Goal: Communication & Community: Participate in discussion

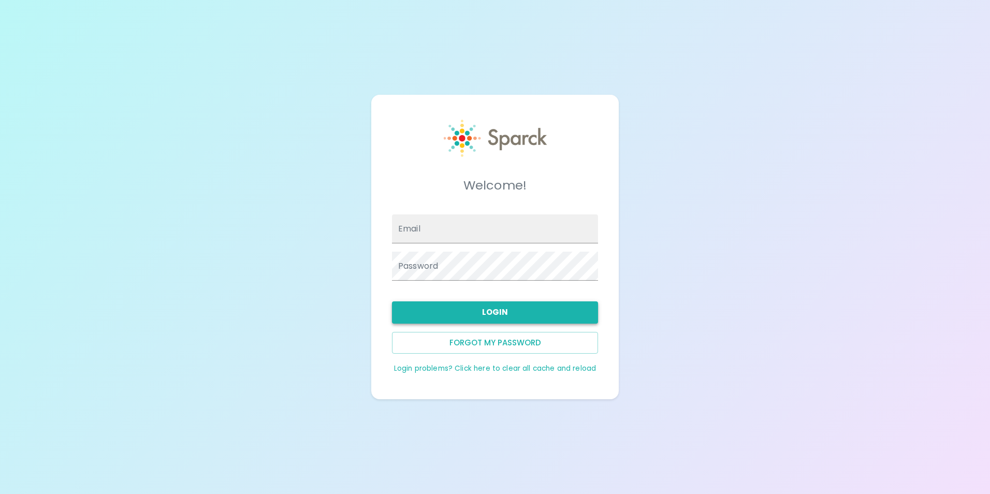
type input "[EMAIL_ADDRESS][DOMAIN_NAME]"
click at [500, 317] on button "Login" at bounding box center [495, 312] width 206 height 22
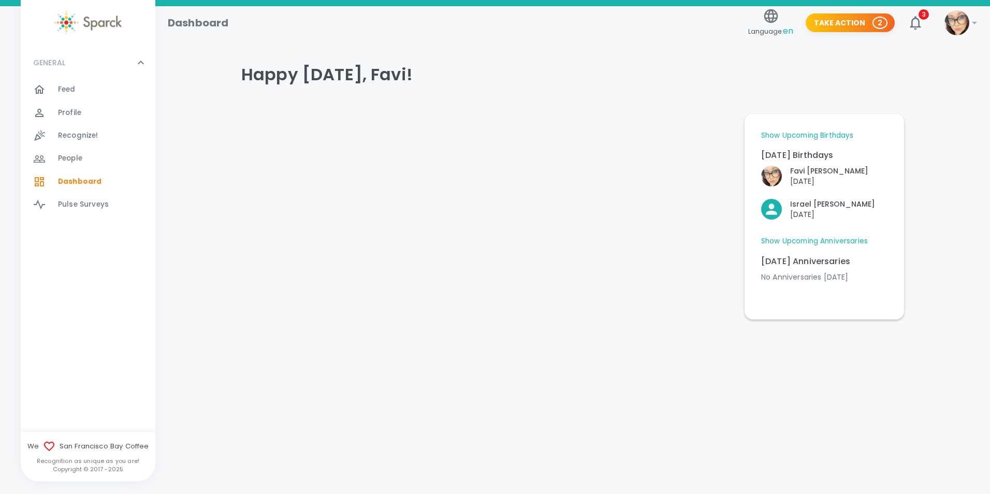
click at [86, 90] on div "Feed 0" at bounding box center [106, 89] width 97 height 14
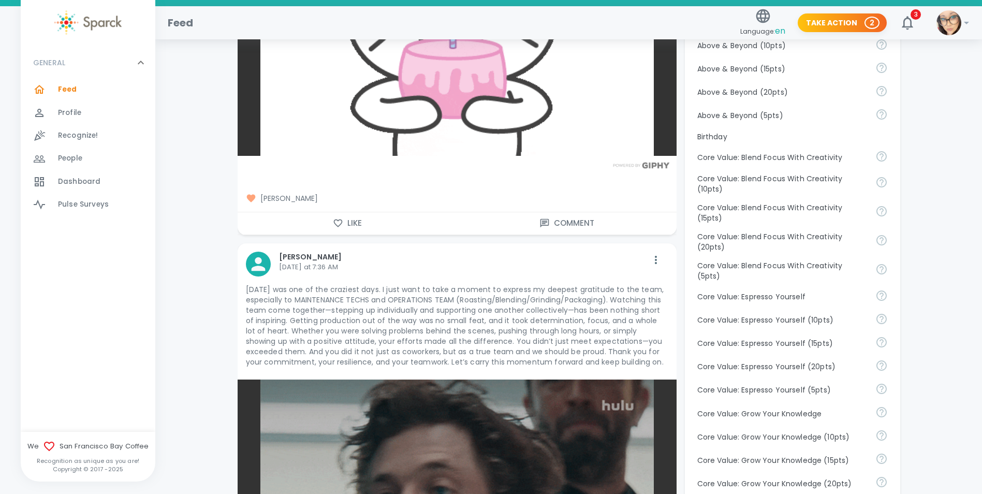
scroll to position [621, 0]
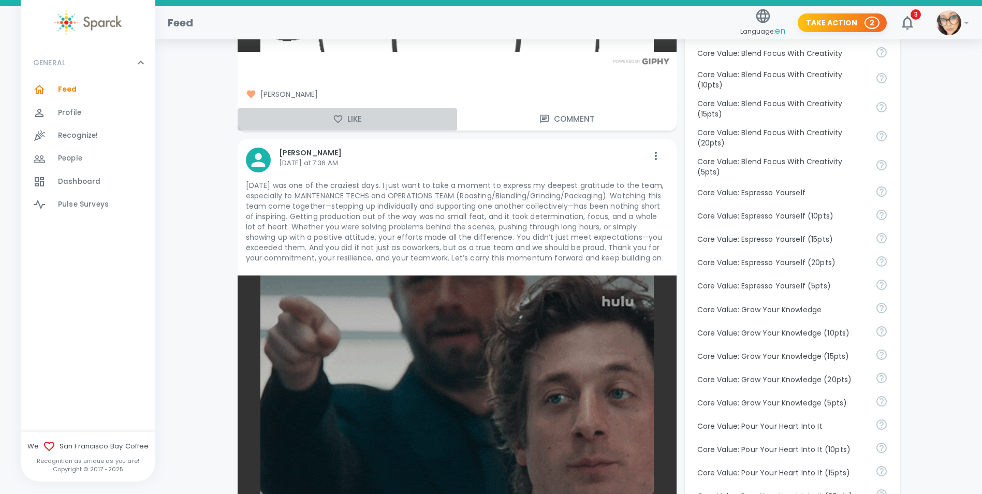
click at [352, 118] on button "Like" at bounding box center [347, 119] width 219 height 22
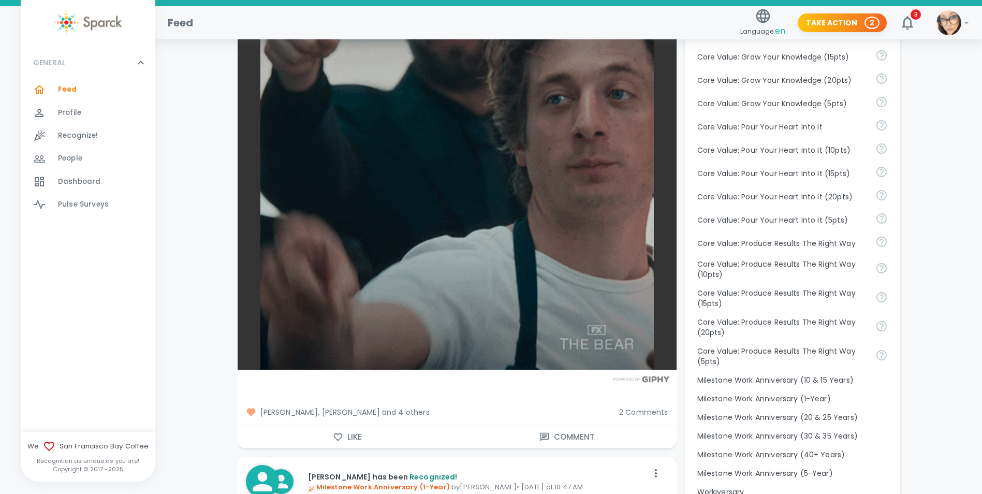
scroll to position [983, 0]
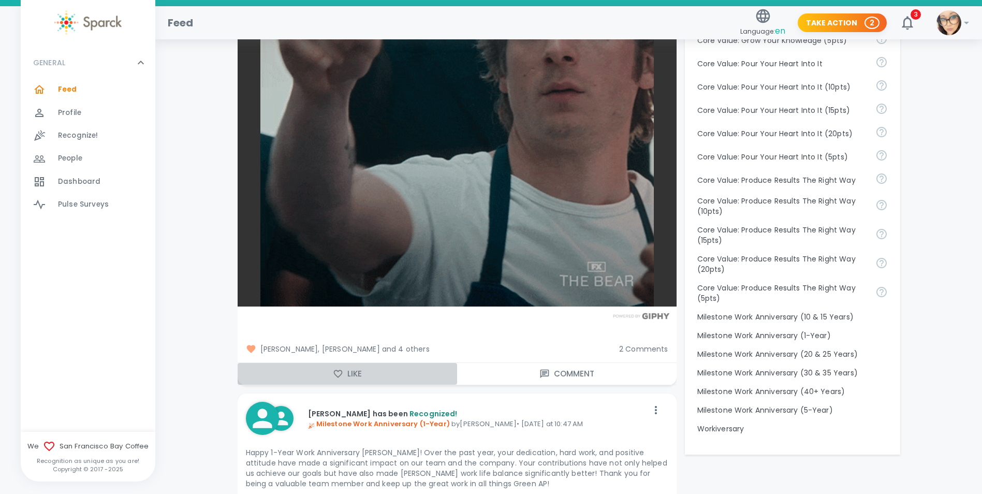
click at [344, 370] on button "Like" at bounding box center [347, 374] width 219 height 22
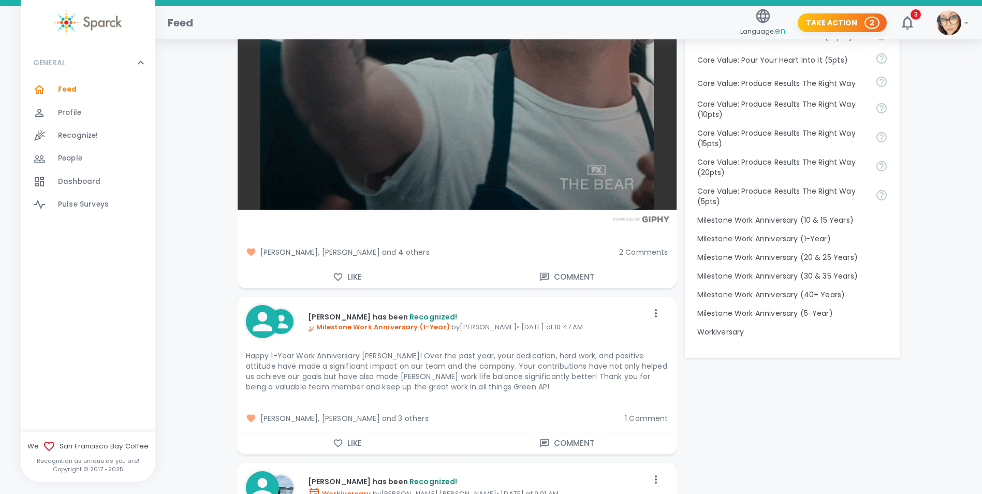
scroll to position [1190, 0]
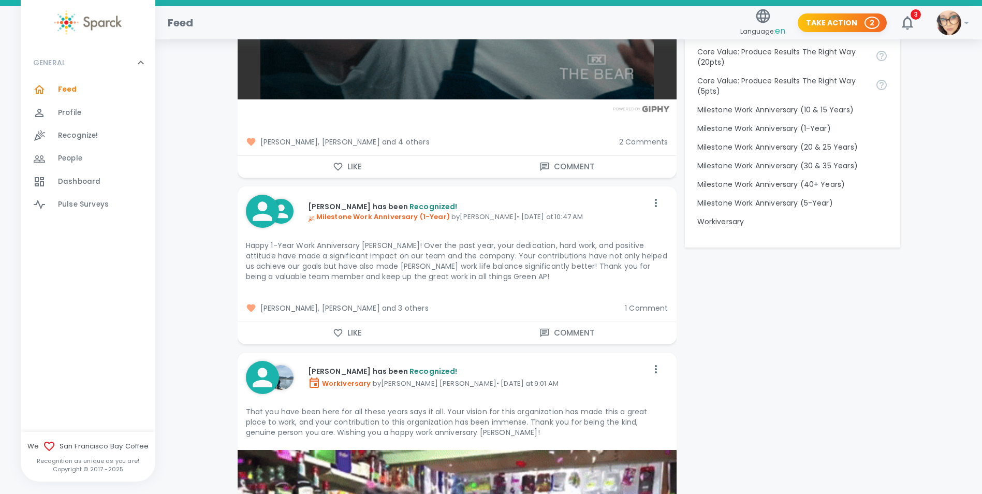
click at [346, 332] on button "Like" at bounding box center [347, 333] width 219 height 22
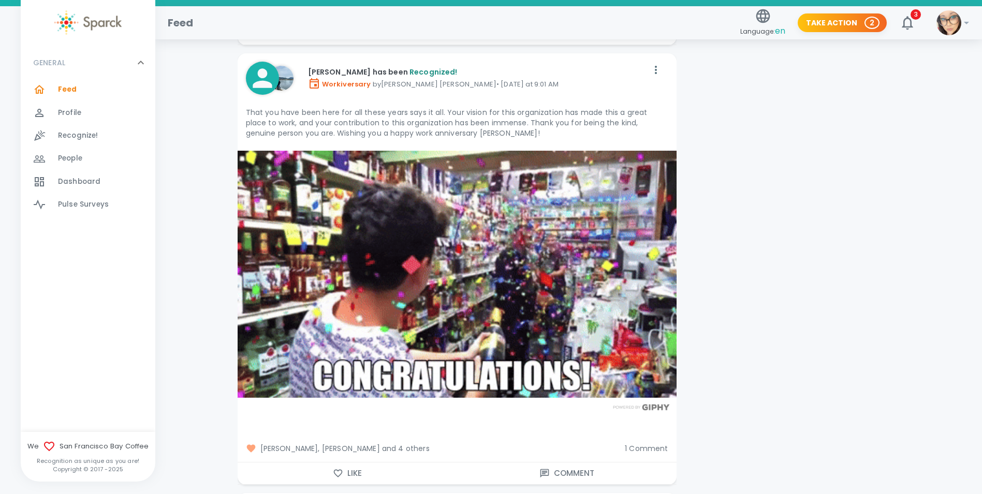
scroll to position [1553, 0]
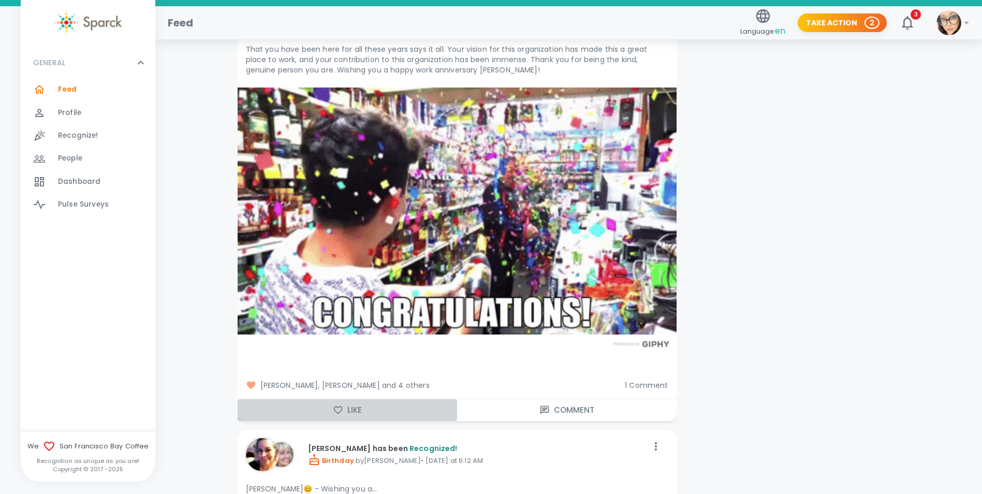
click at [347, 409] on button "Like" at bounding box center [347, 410] width 219 height 22
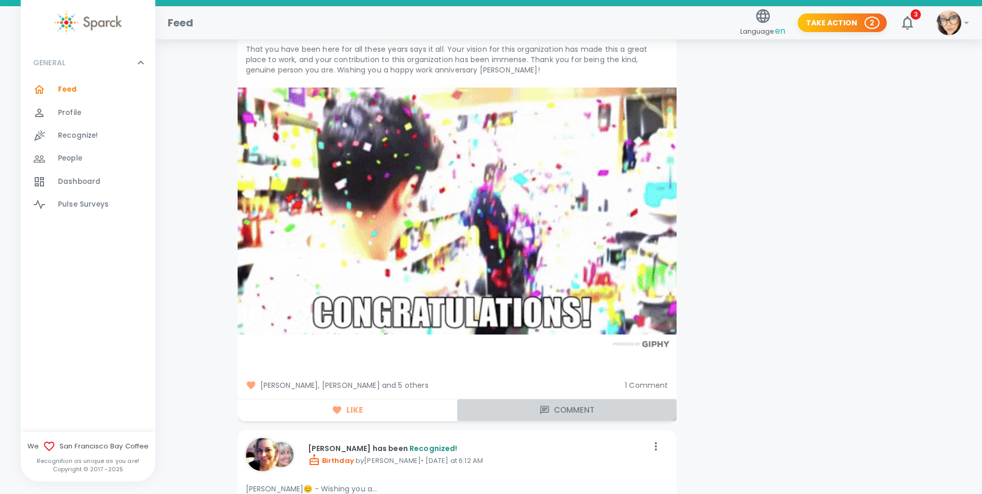
click at [571, 408] on button "Comment" at bounding box center [566, 410] width 219 height 22
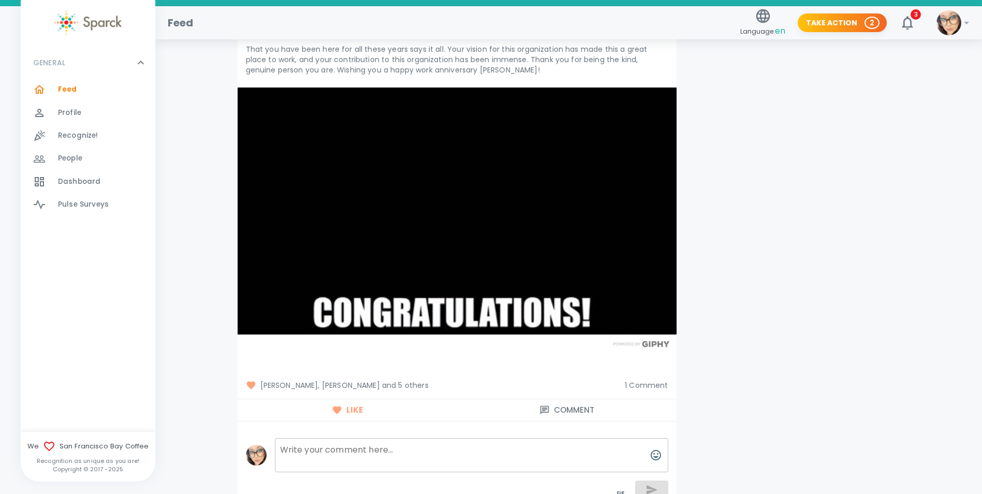
click at [389, 460] on textarea at bounding box center [471, 455] width 393 height 34
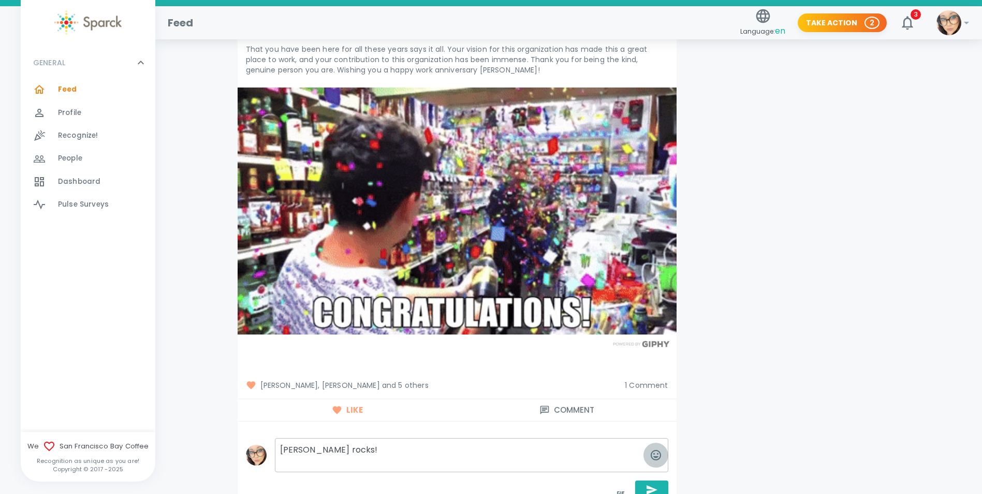
click at [658, 452] on icon "button" at bounding box center [656, 455] width 10 height 10
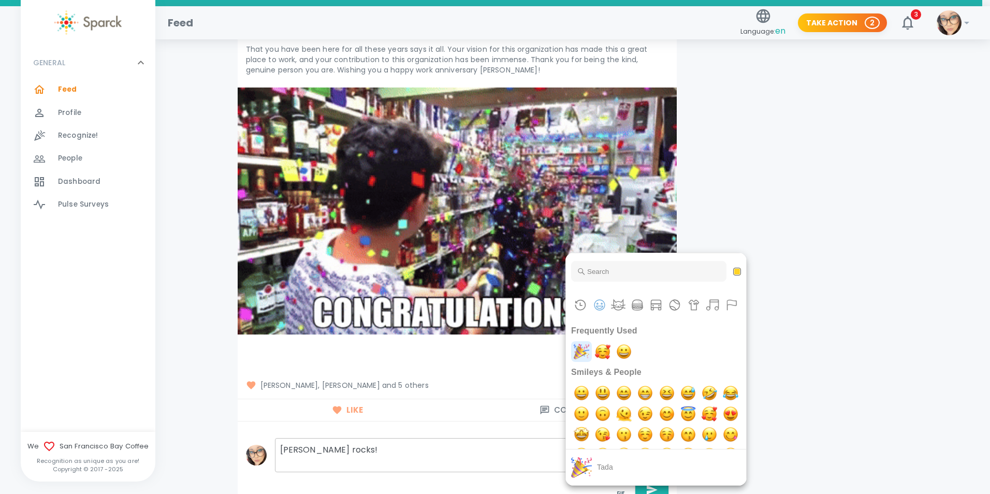
click at [582, 346] on img "tada" at bounding box center [581, 351] width 21 height 21
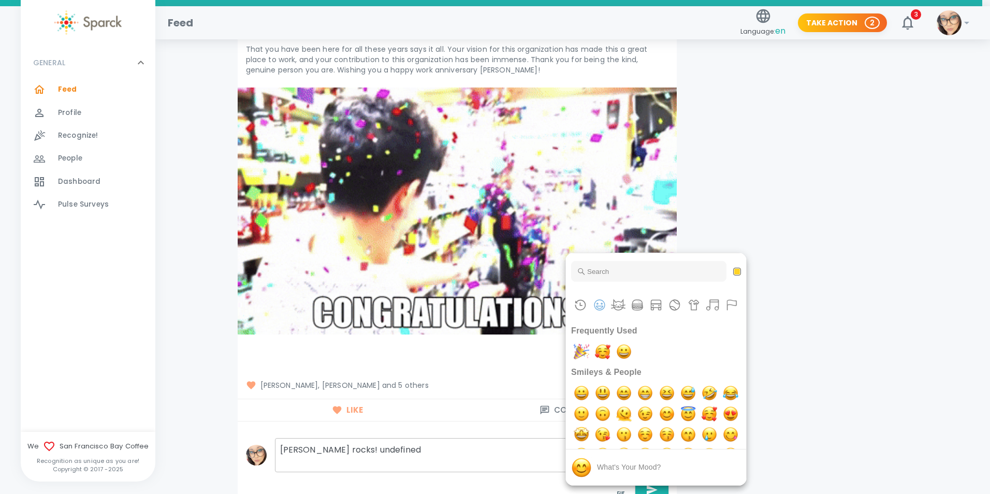
click at [510, 463] on div at bounding box center [495, 247] width 990 height 494
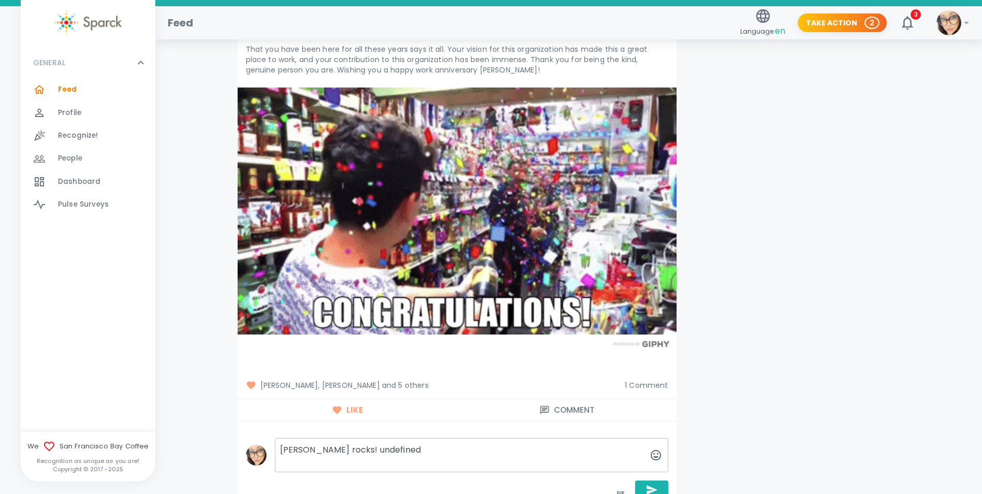
drag, startPoint x: 403, startPoint y: 450, endPoint x: 349, endPoint y: 448, distance: 53.3
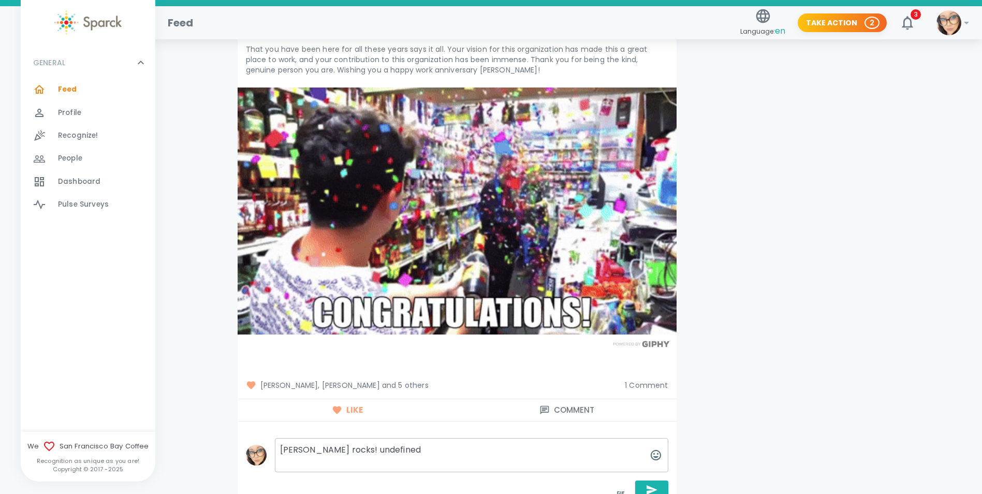
click at [349, 448] on textarea "[PERSON_NAME] rocks! undefined" at bounding box center [471, 455] width 393 height 34
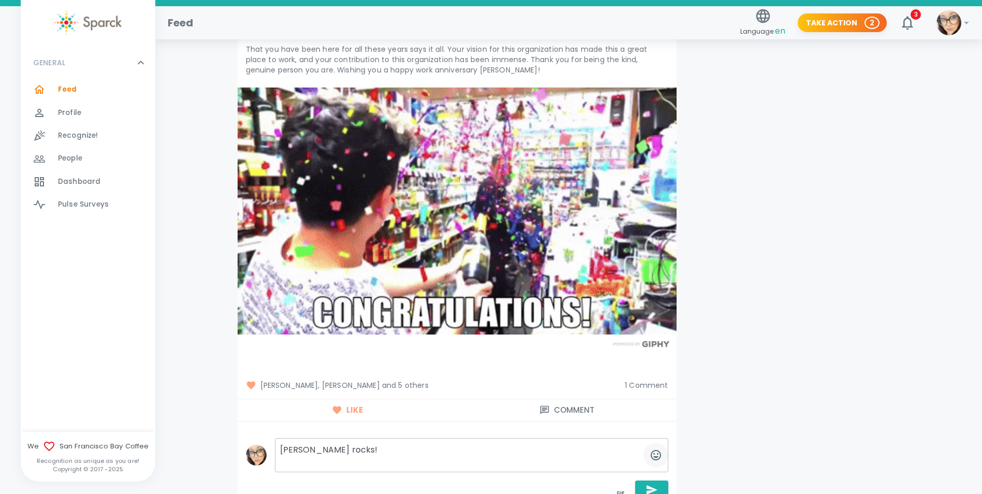
type textarea "[PERSON_NAME] rocks!"
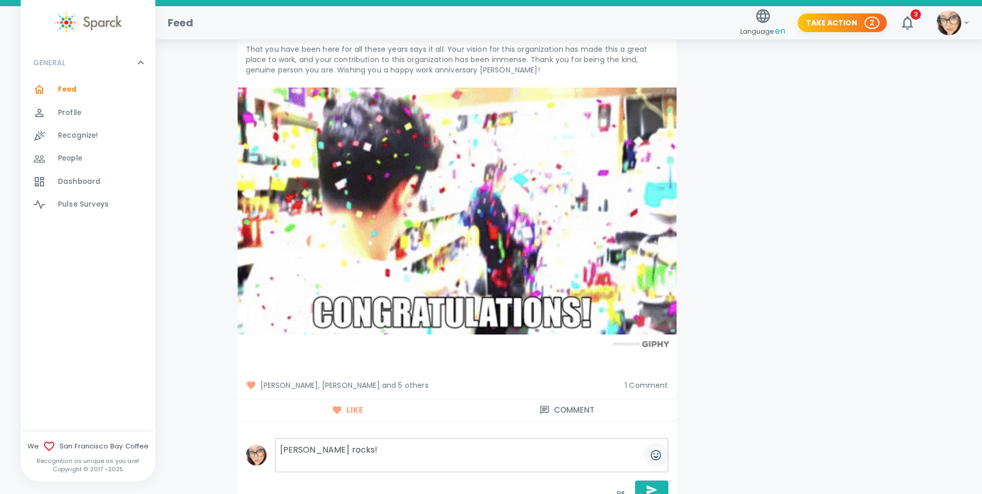
click at [655, 452] on icon "button" at bounding box center [656, 455] width 12 height 12
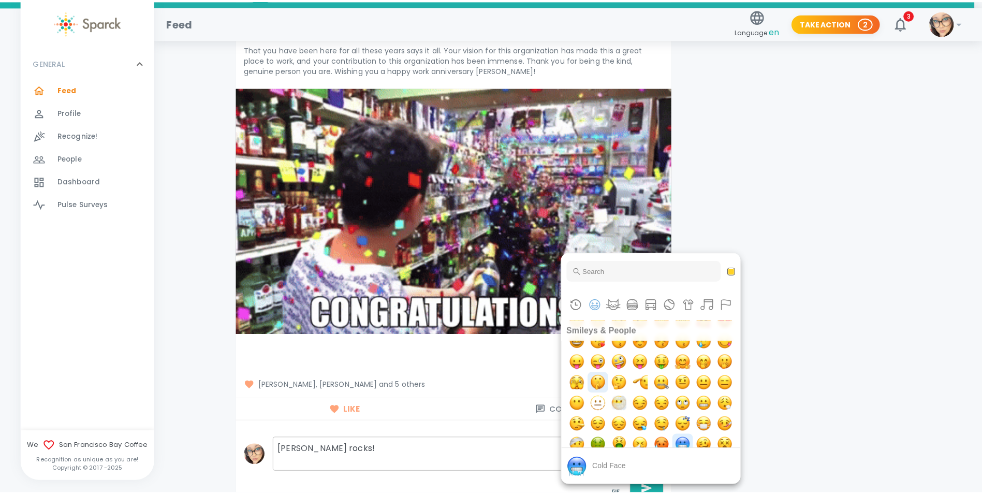
scroll to position [207, 0]
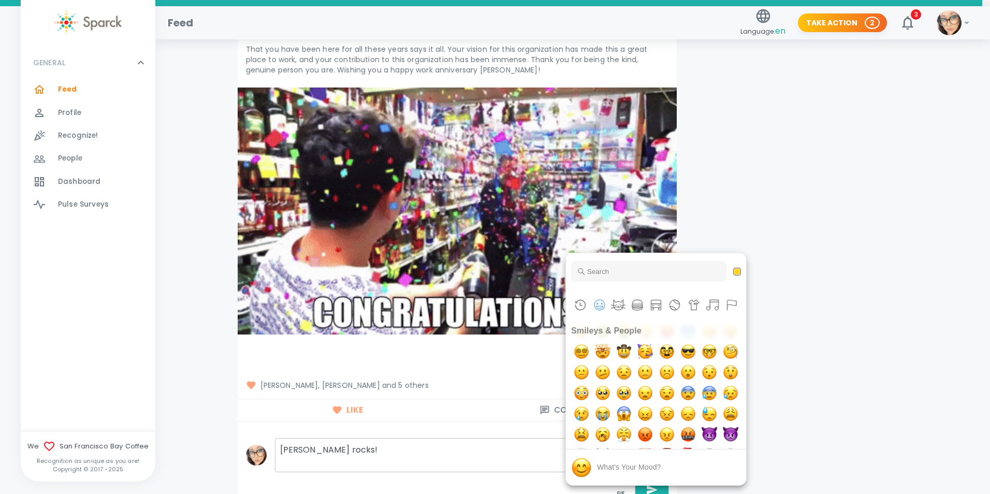
click at [398, 467] on div at bounding box center [495, 247] width 990 height 494
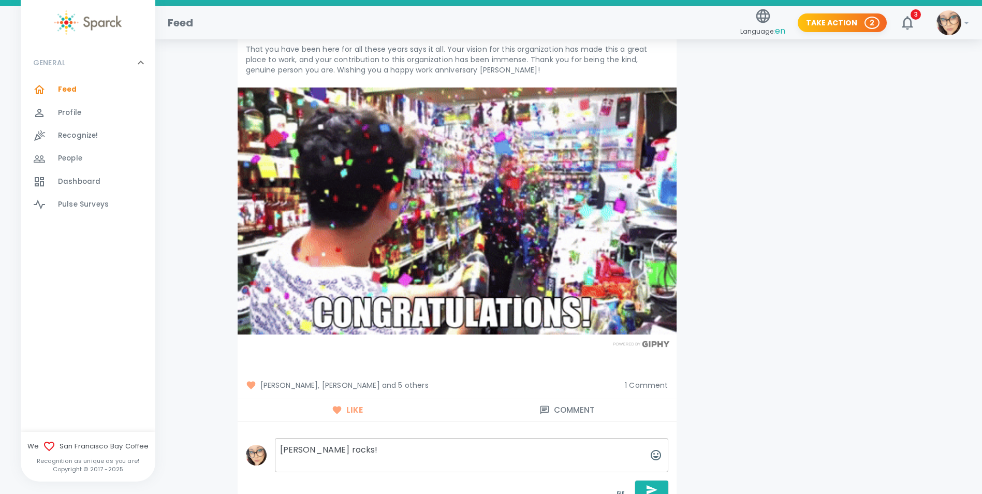
click at [408, 461] on textarea "[PERSON_NAME] rocks!" at bounding box center [471, 455] width 393 height 34
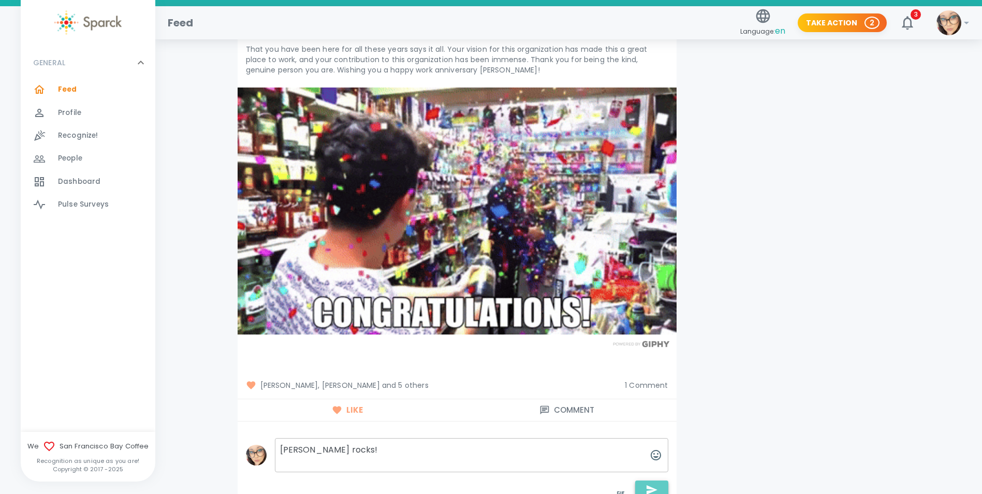
click at [647, 485] on icon "button" at bounding box center [651, 489] width 12 height 12
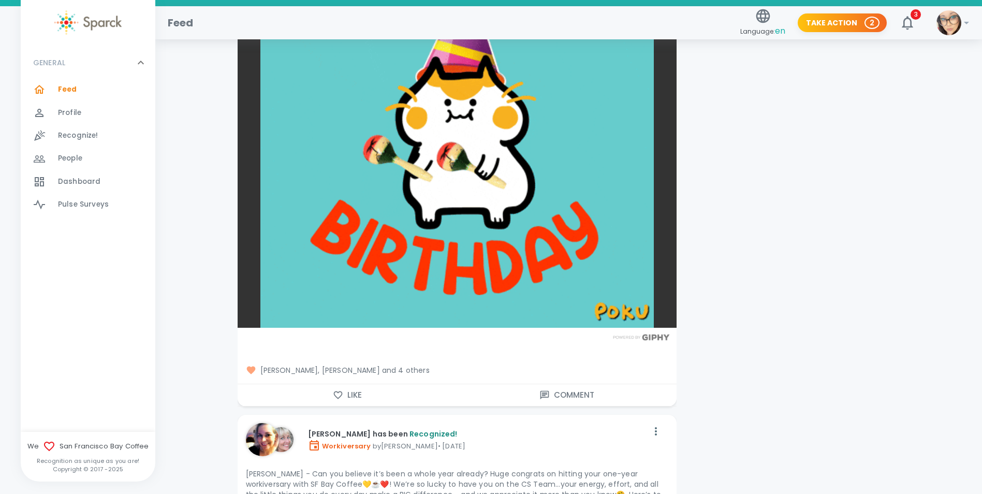
scroll to position [2381, 0]
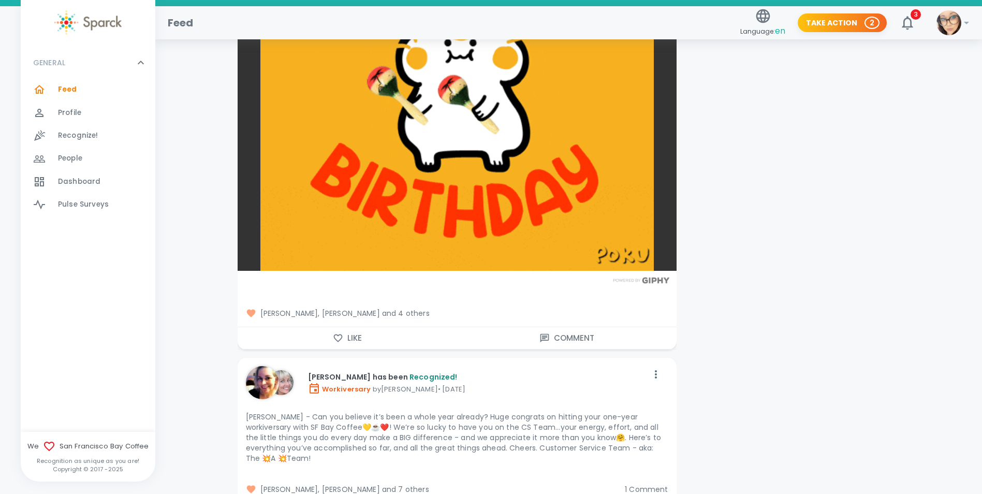
drag, startPoint x: 336, startPoint y: 336, endPoint x: 354, endPoint y: 331, distance: 18.2
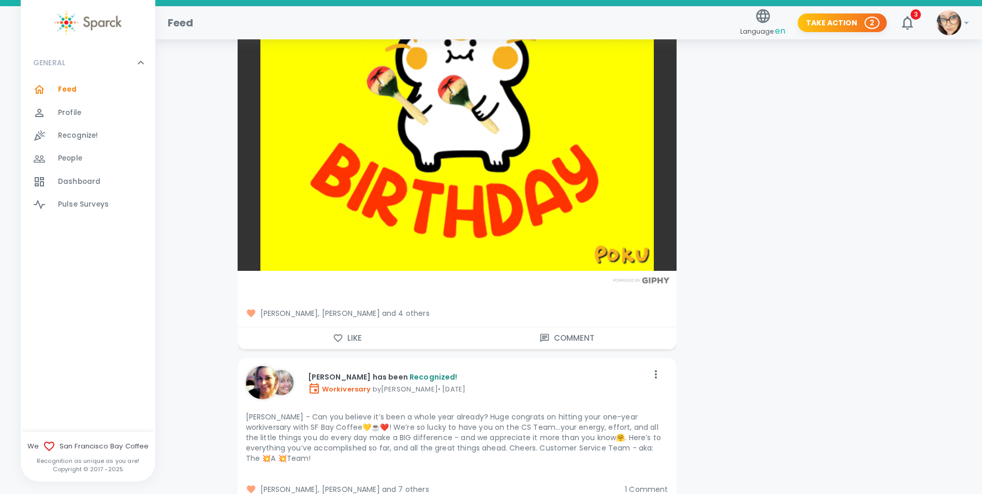
click at [336, 336] on icon "button" at bounding box center [338, 338] width 10 height 10
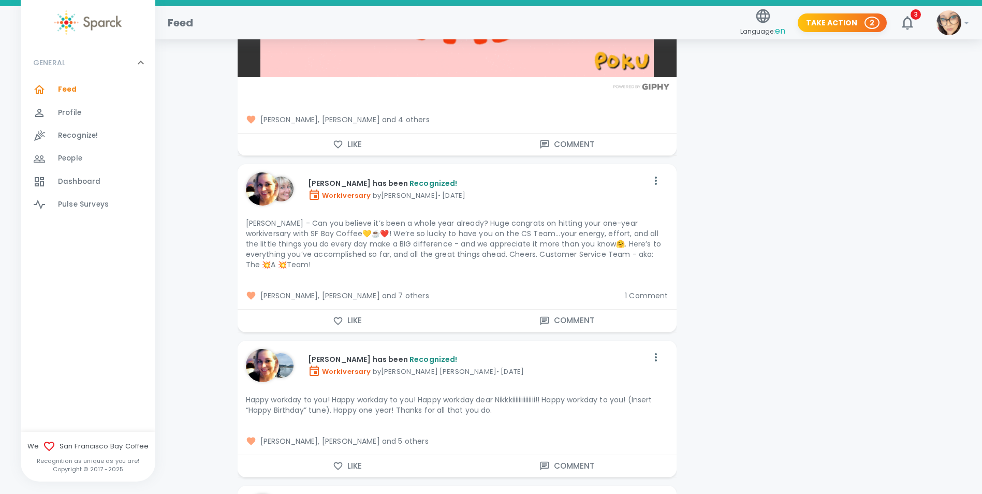
scroll to position [2588, 0]
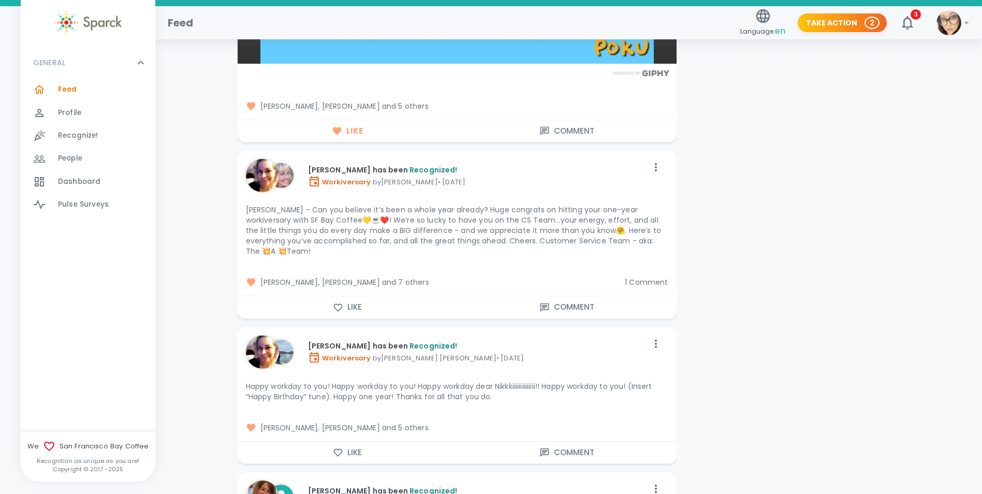
click at [340, 302] on icon "button" at bounding box center [338, 307] width 10 height 10
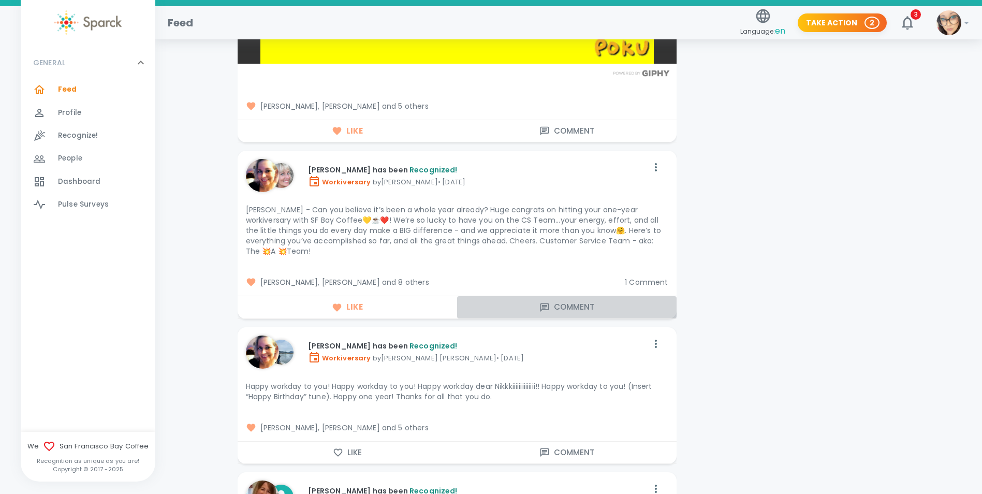
click at [577, 297] on button "Comment" at bounding box center [566, 307] width 219 height 22
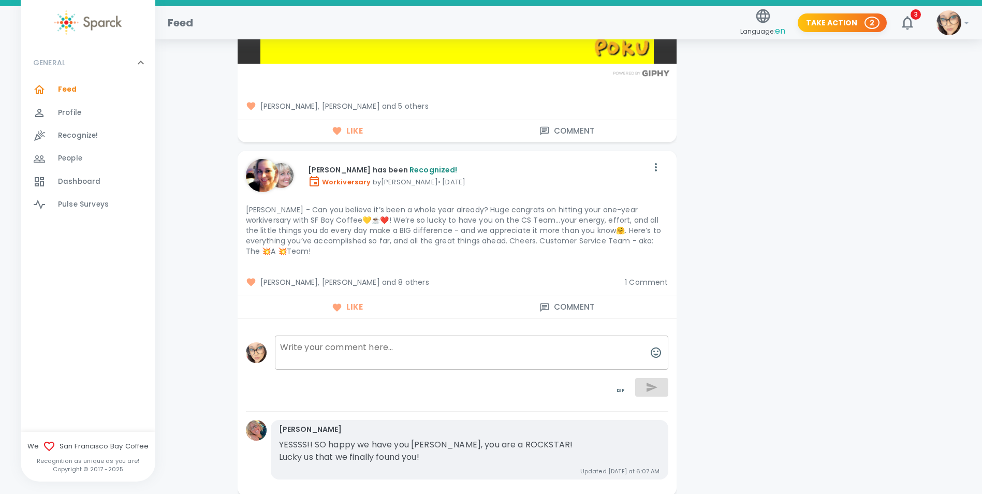
click at [374, 335] on textarea at bounding box center [471, 352] width 393 height 34
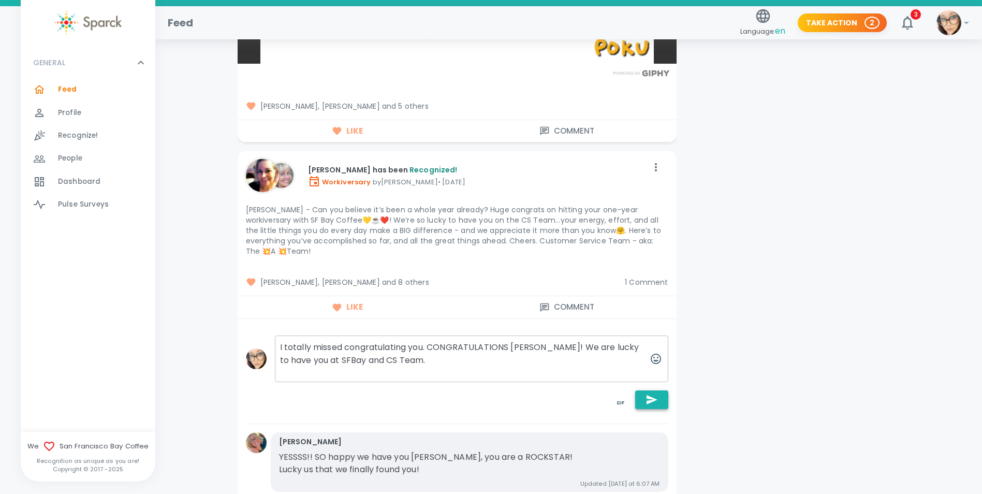
type textarea "I totally missed congratulating you. CONGRATULATIONS [PERSON_NAME]! We are luck…"
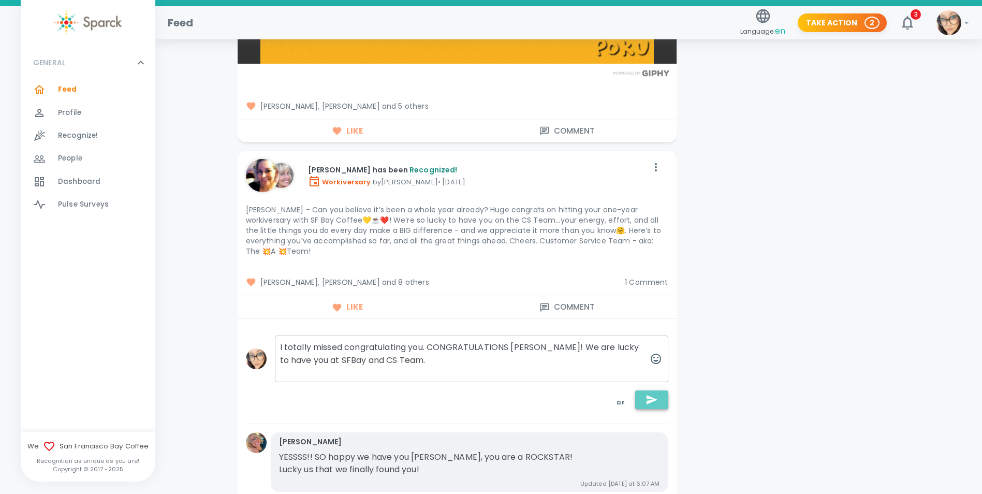
click at [647, 395] on icon "button" at bounding box center [651, 399] width 11 height 9
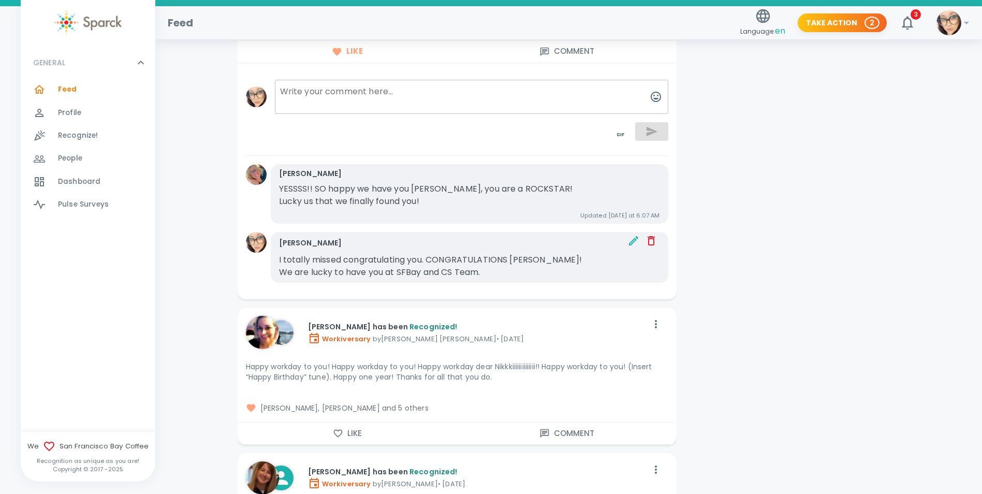
scroll to position [2847, 0]
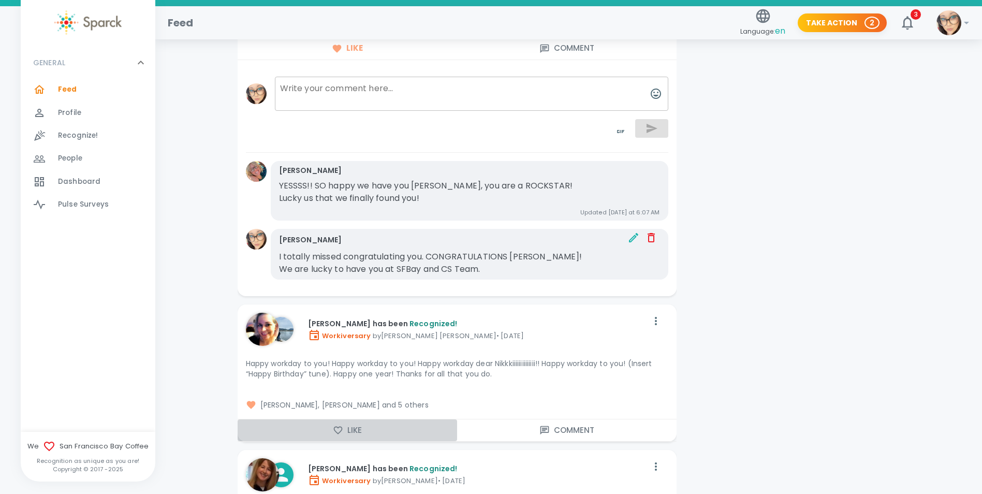
click at [336, 426] on icon "button" at bounding box center [337, 430] width 9 height 8
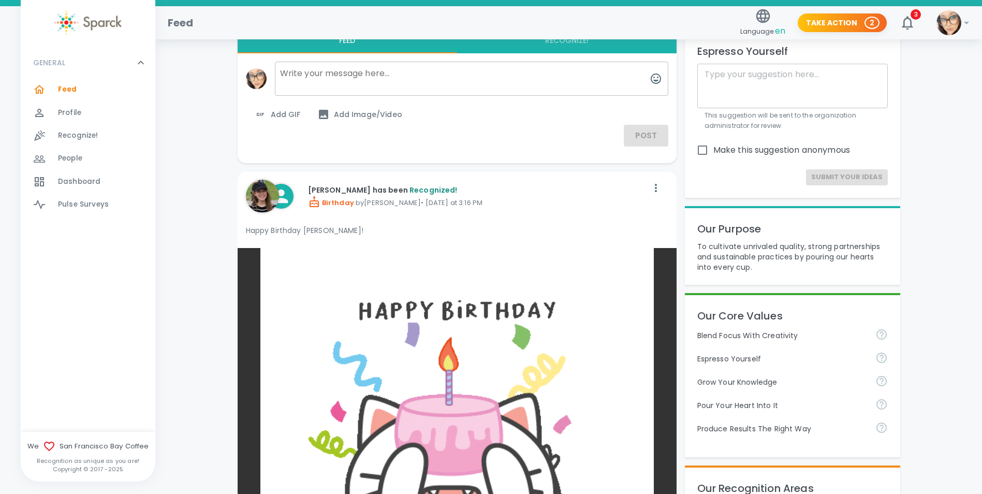
scroll to position [0, 0]
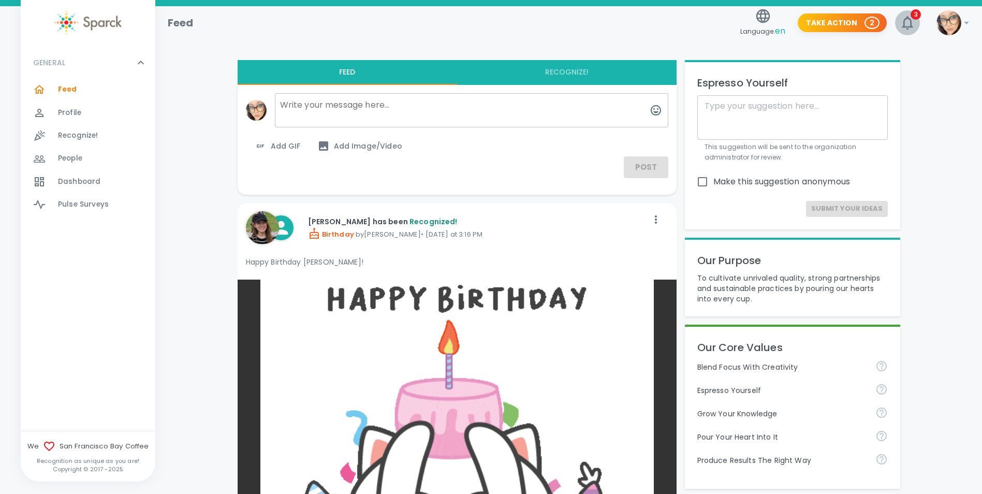
click at [912, 21] on icon "button" at bounding box center [907, 22] width 17 height 17
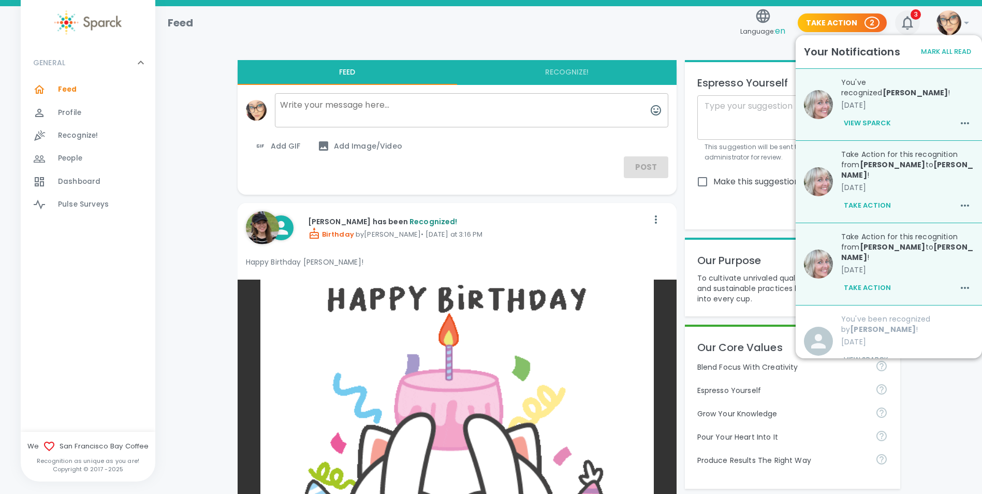
click at [912, 21] on icon "button" at bounding box center [907, 22] width 17 height 17
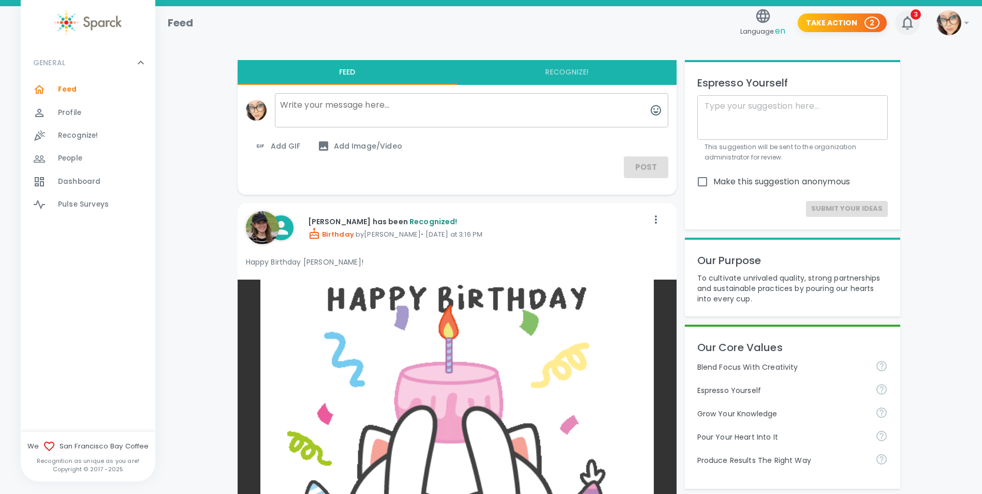
click at [912, 21] on icon "button" at bounding box center [907, 22] width 17 height 17
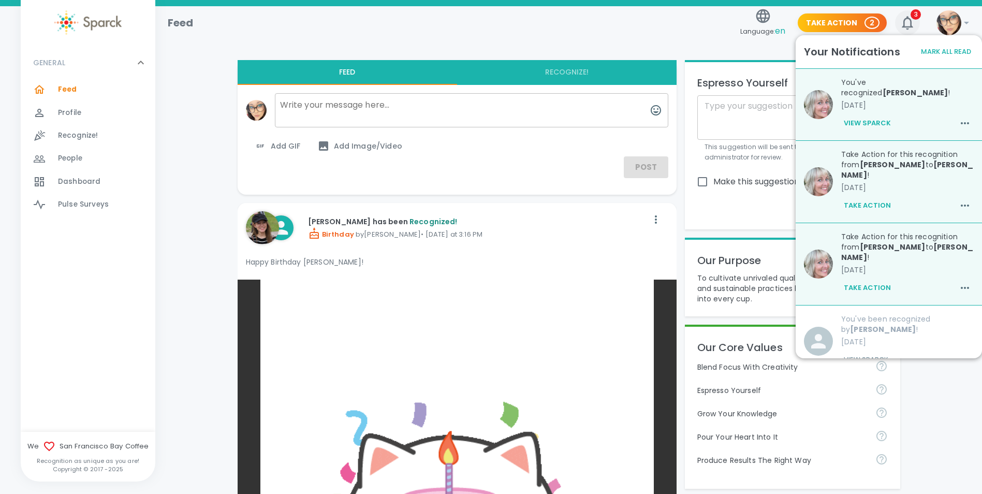
click at [911, 17] on span "3" at bounding box center [915, 14] width 10 height 10
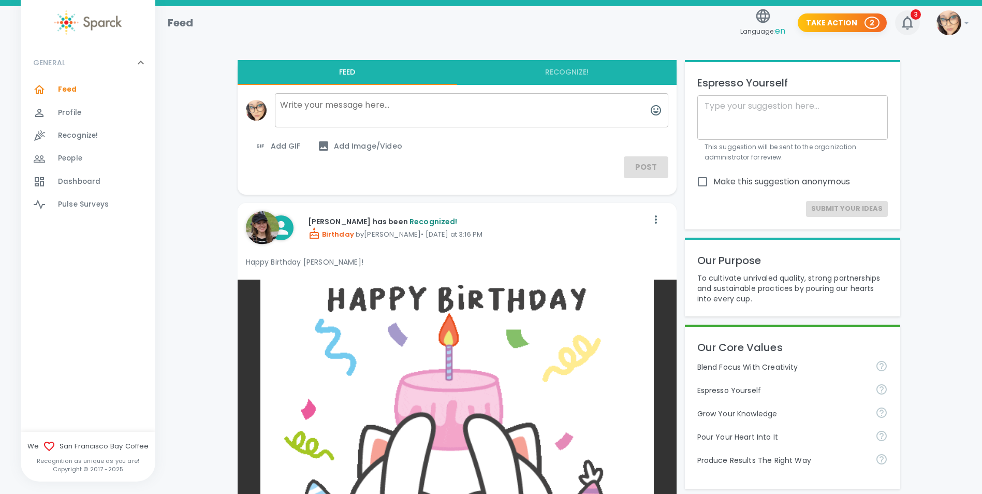
click at [909, 17] on icon "button" at bounding box center [907, 22] width 17 height 17
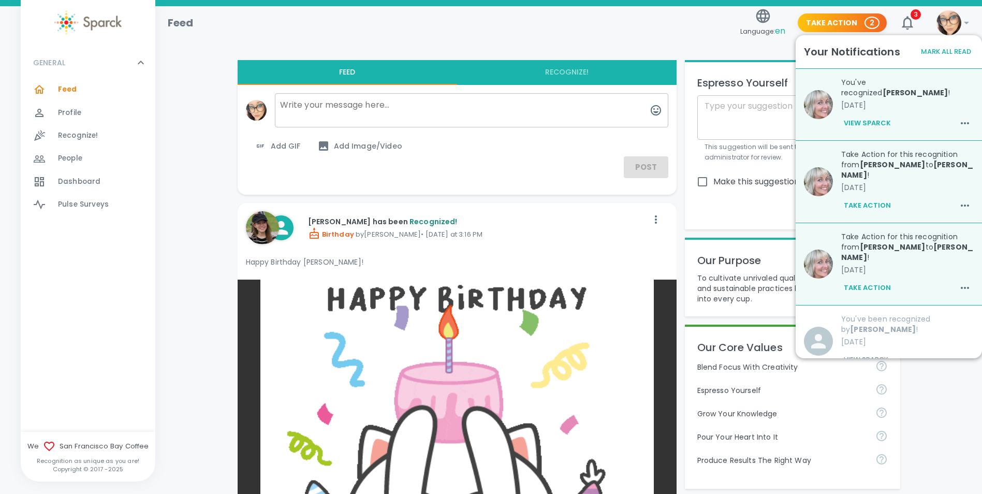
click at [316, 20] on div "Feed" at bounding box center [447, 18] width 577 height 25
